Goal: Task Accomplishment & Management: Manage account settings

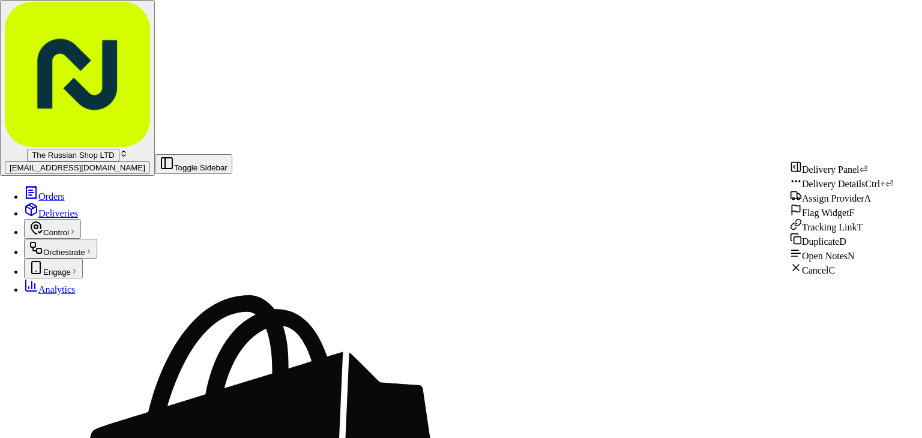
click at [807, 276] on div "Cancel C" at bounding box center [841, 269] width 103 height 14
click at [806, 276] on div "Cancel C" at bounding box center [841, 269] width 103 height 14
